Goal: Transaction & Acquisition: Purchase product/service

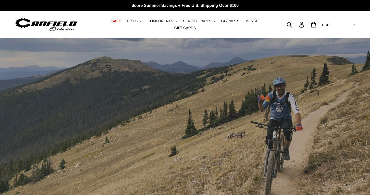
click at [139, 21] on button "BIKES .cls-1{fill:#231f20}" at bounding box center [134, 21] width 19 height 7
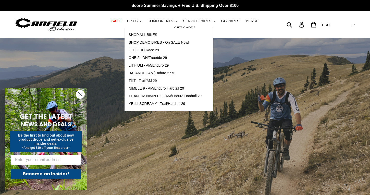
click at [167, 82] on link "TILT - Trail/AM 29" at bounding box center [165, 81] width 81 height 8
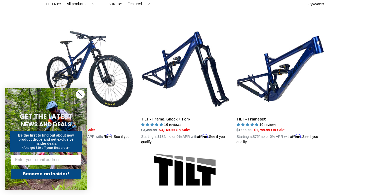
scroll to position [144, 0]
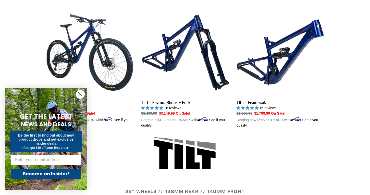
click at [84, 94] on circle "Close dialog" at bounding box center [80, 94] width 8 height 8
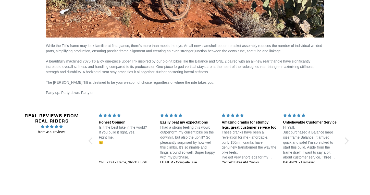
scroll to position [902, 0]
